Goal: Information Seeking & Learning: Learn about a topic

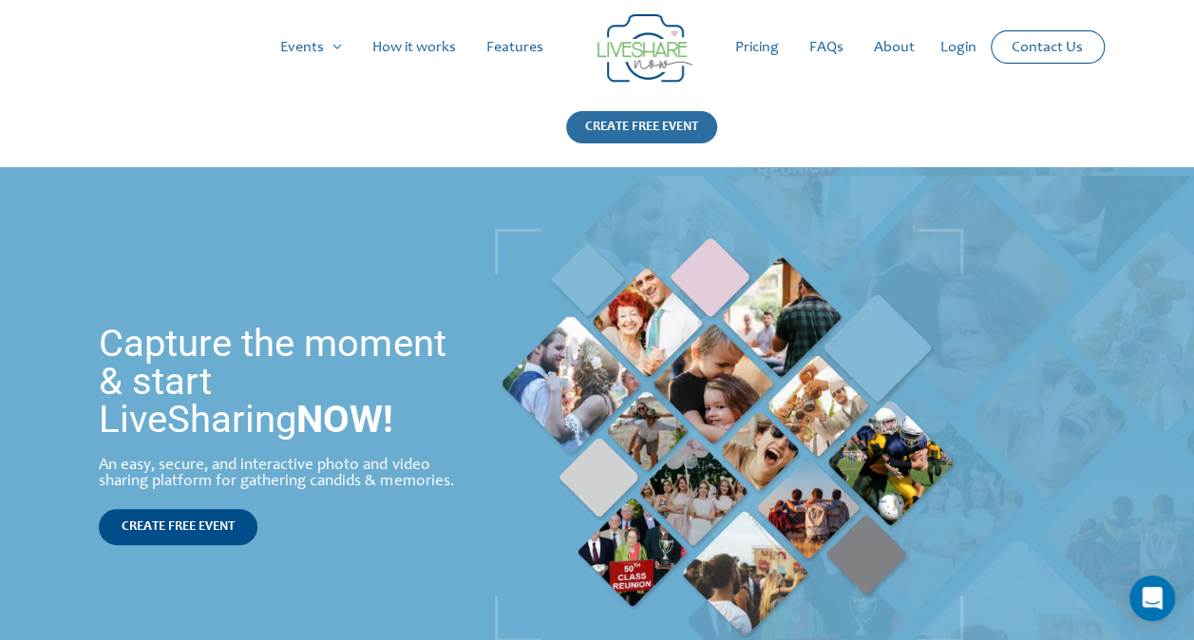
click at [628, 123] on div "CREATE FREE EVENT" at bounding box center [641, 127] width 151 height 32
click at [424, 47] on link "How it works" at bounding box center [414, 47] width 114 height 61
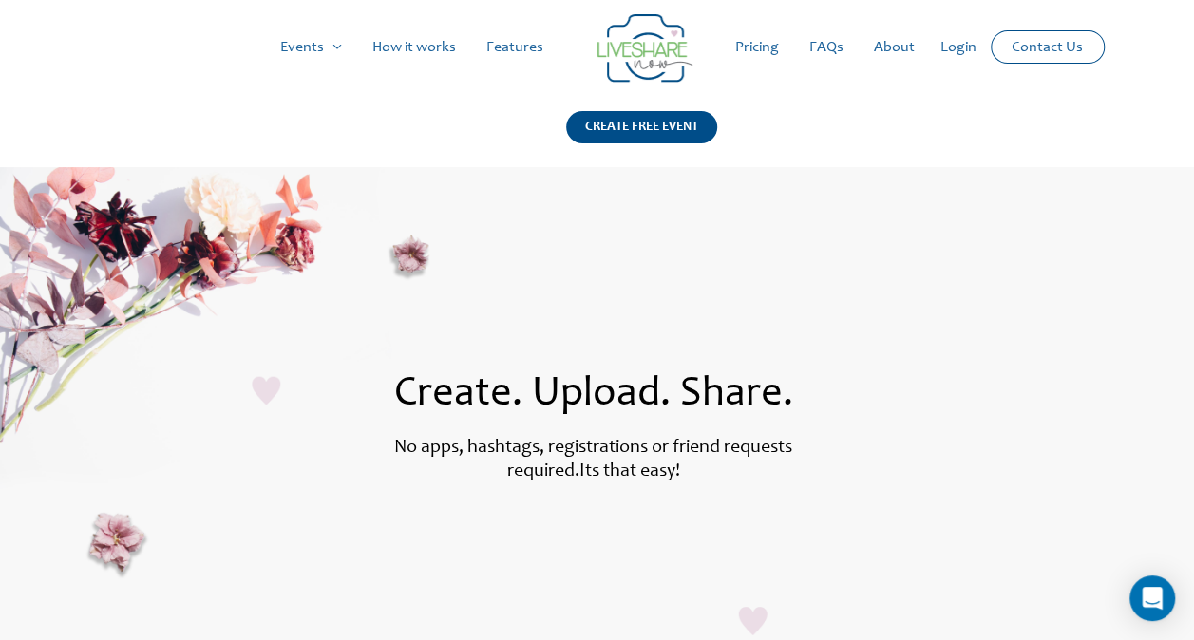
click at [778, 51] on link "Pricing" at bounding box center [757, 47] width 74 height 61
